Goal: Task Accomplishment & Management: Use online tool/utility

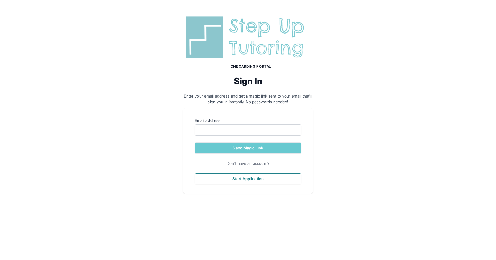
click at [244, 49] on img at bounding box center [248, 37] width 130 height 47
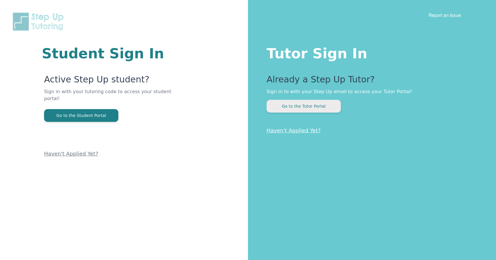
click at [284, 109] on button "Go to the Tutor Portal" at bounding box center [304, 106] width 74 height 13
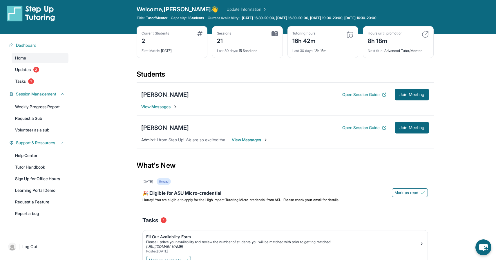
scroll to position [3, 0]
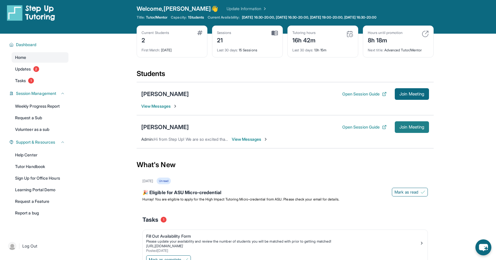
click at [396, 130] on button "Join Meeting" at bounding box center [412, 127] width 34 height 12
